Goal: Transaction & Acquisition: Purchase product/service

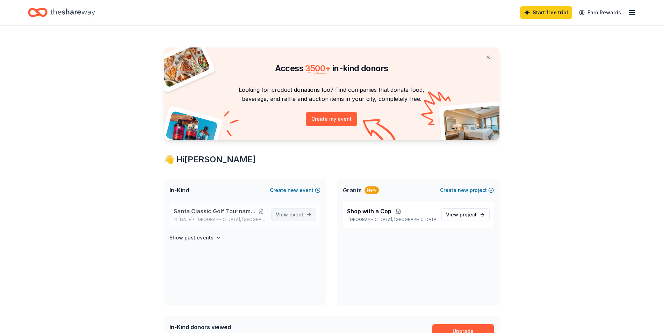
click at [286, 213] on span "View event" at bounding box center [290, 215] width 28 height 8
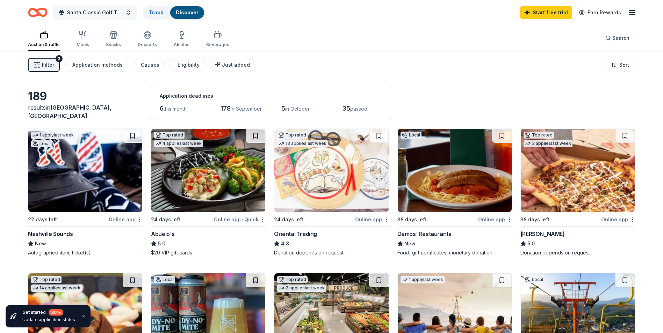
click at [97, 11] on span "Santa Classic Golf Tournament / Shop with a Cop" at bounding box center [95, 12] width 56 height 8
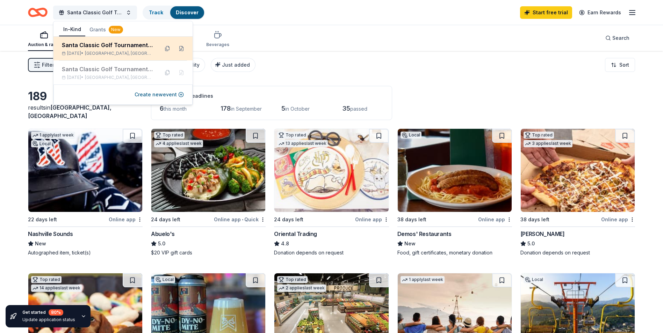
click at [91, 45] on div "Santa Classic Golf Tournament / Shop with a Cop" at bounding box center [108, 45] width 92 height 8
click at [179, 46] on button at bounding box center [181, 48] width 11 height 11
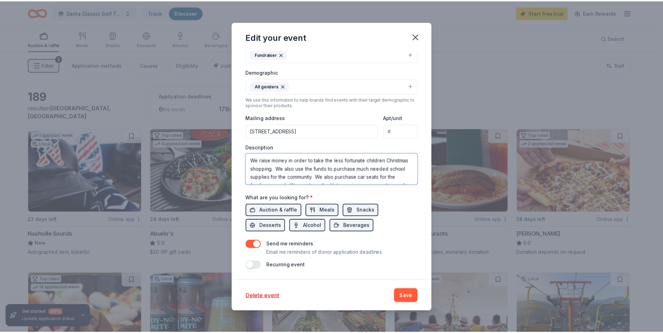
scroll to position [17, 0]
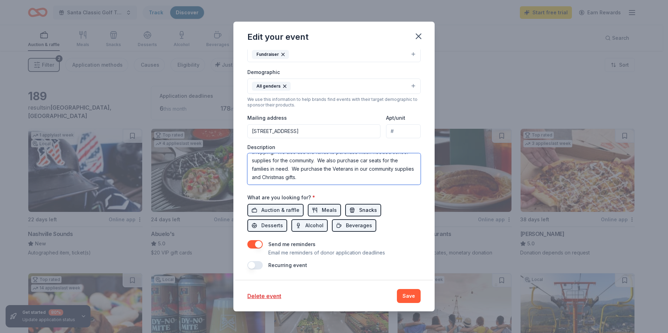
drag, startPoint x: 252, startPoint y: 159, endPoint x: 356, endPoint y: 208, distance: 115.4
click at [356, 208] on div "Event name * Santa Classic Golf Tournament / Shop with a Cop 47 /100 Event webs…" at bounding box center [333, 107] width 173 height 324
click at [420, 35] on icon "button" at bounding box center [418, 36] width 5 height 5
